Goal: Task Accomplishment & Management: Use online tool/utility

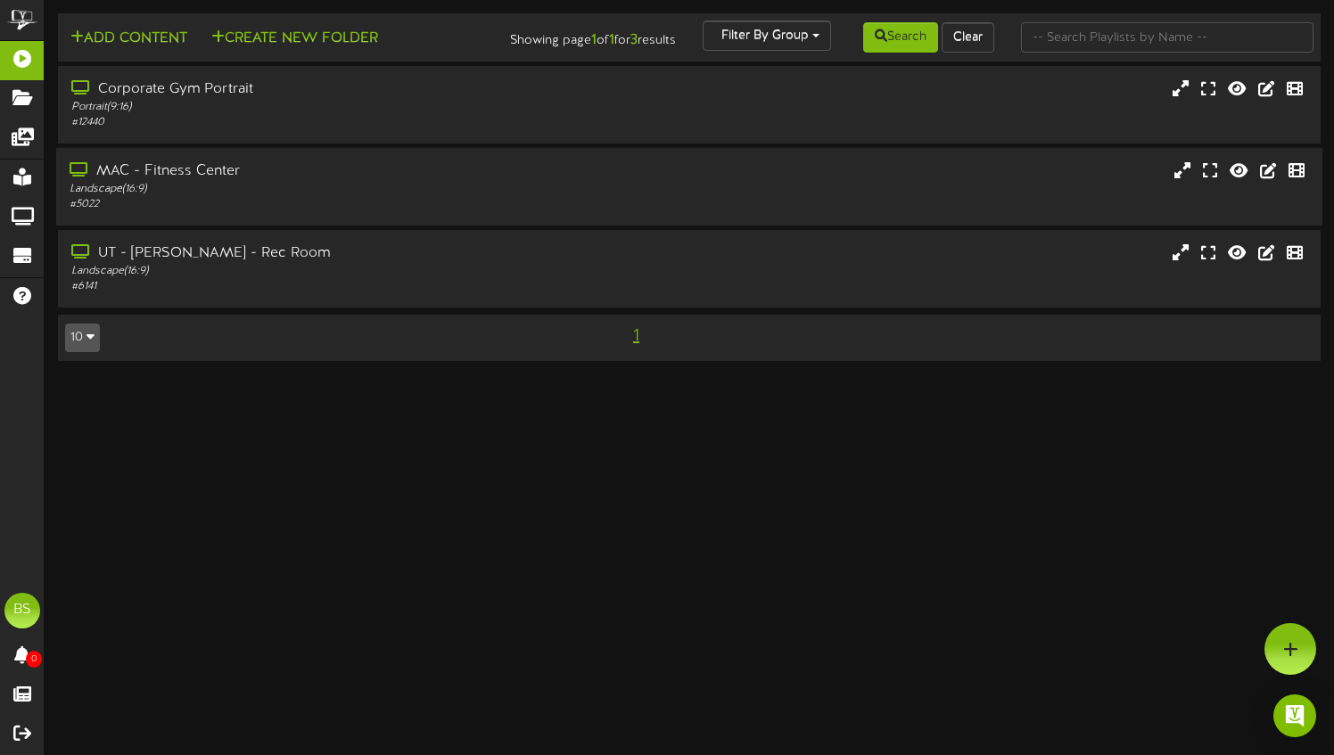
click at [501, 196] on div "Landscape ( 16:9 )" at bounding box center [320, 189] width 501 height 15
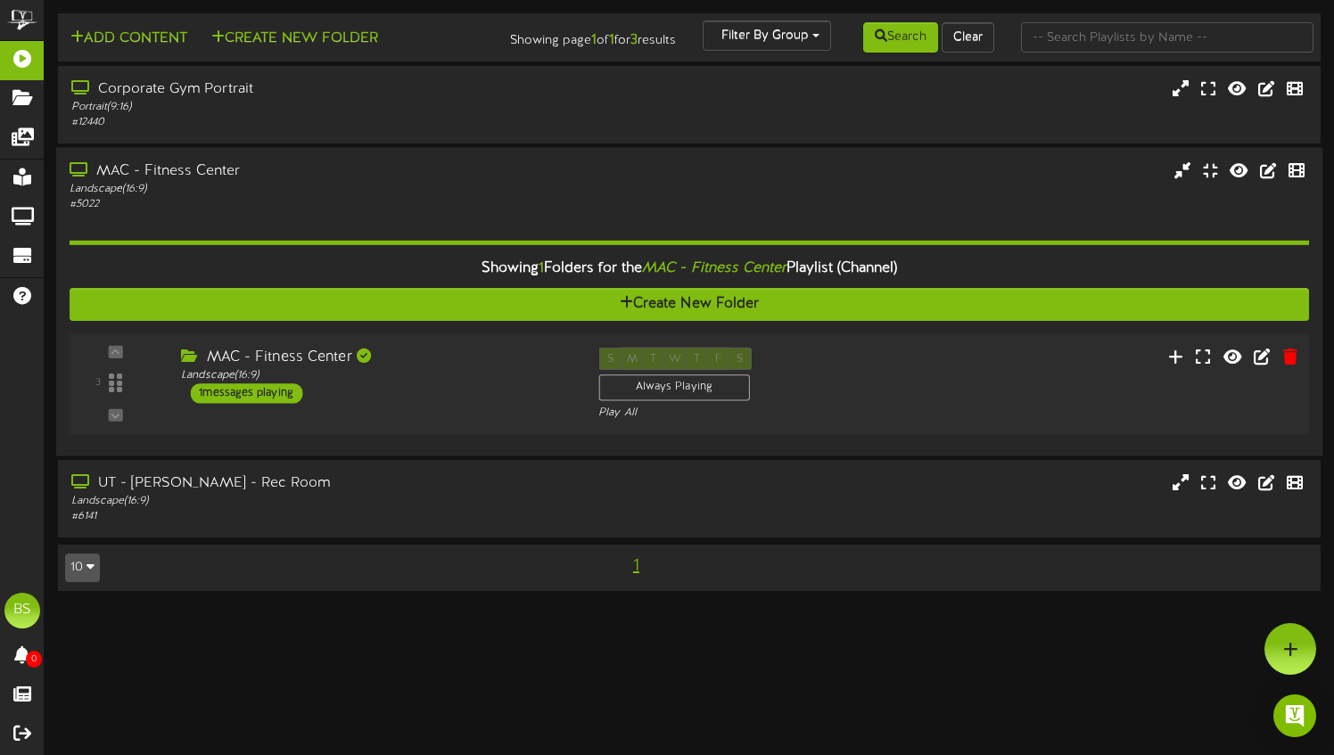
click at [951, 434] on div "3 Landscape (" at bounding box center [689, 383] width 1252 height 101
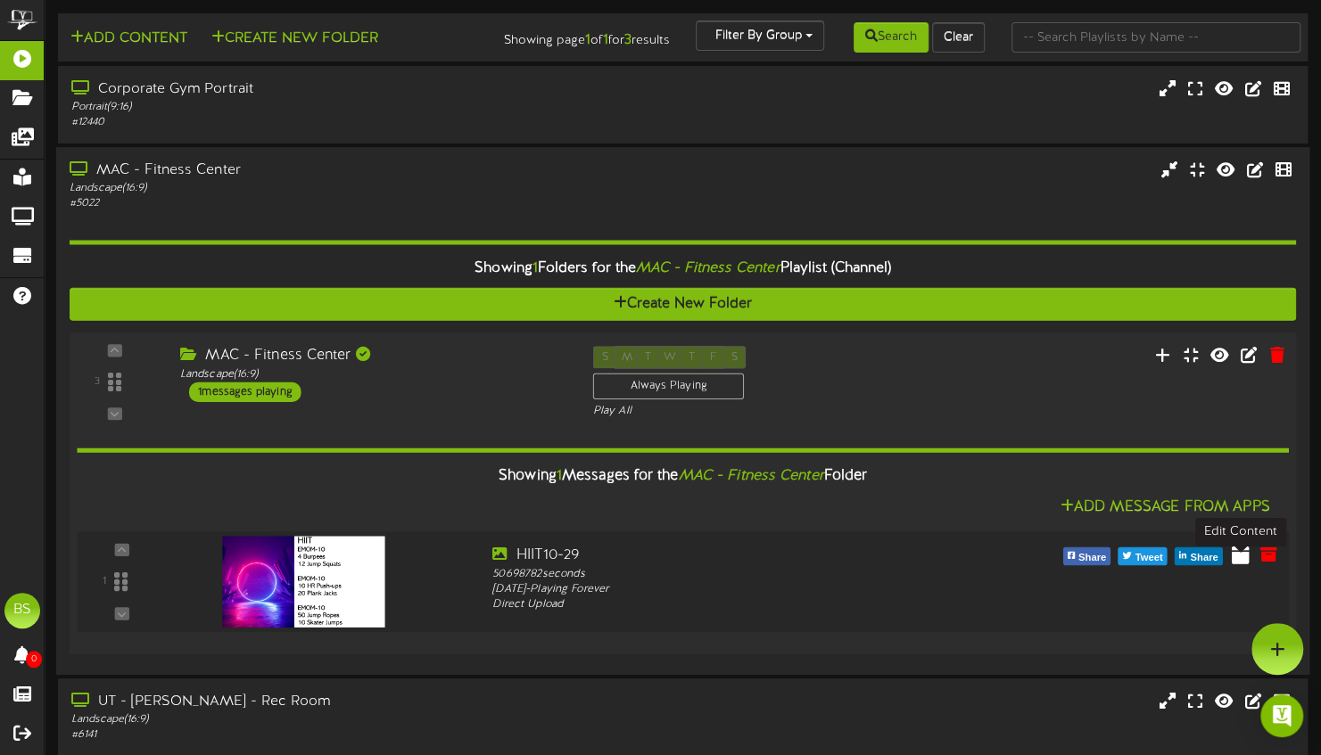
click at [1236, 564] on icon at bounding box center [1239, 554] width 18 height 20
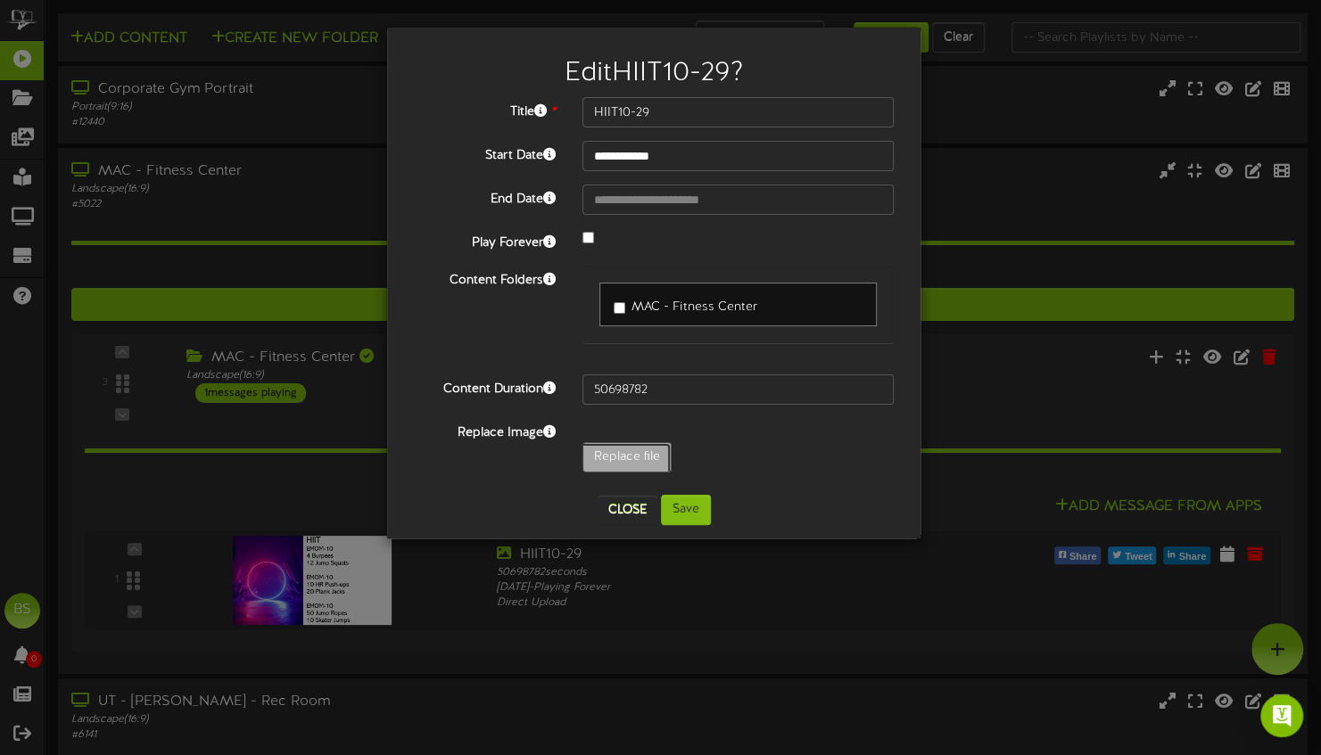
type input "**********"
type input "WT4-14"
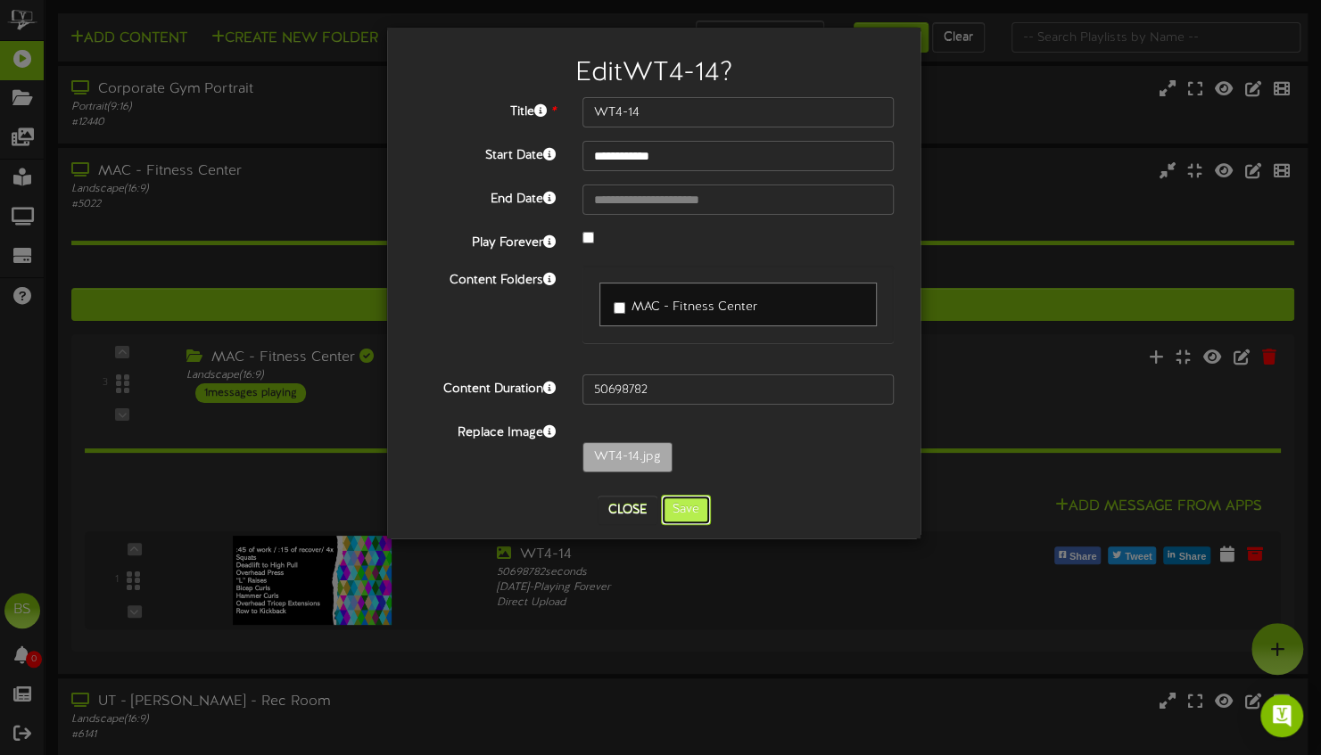
click at [698, 512] on button "Save" at bounding box center [686, 510] width 50 height 30
